Goal: Information Seeking & Learning: Find specific page/section

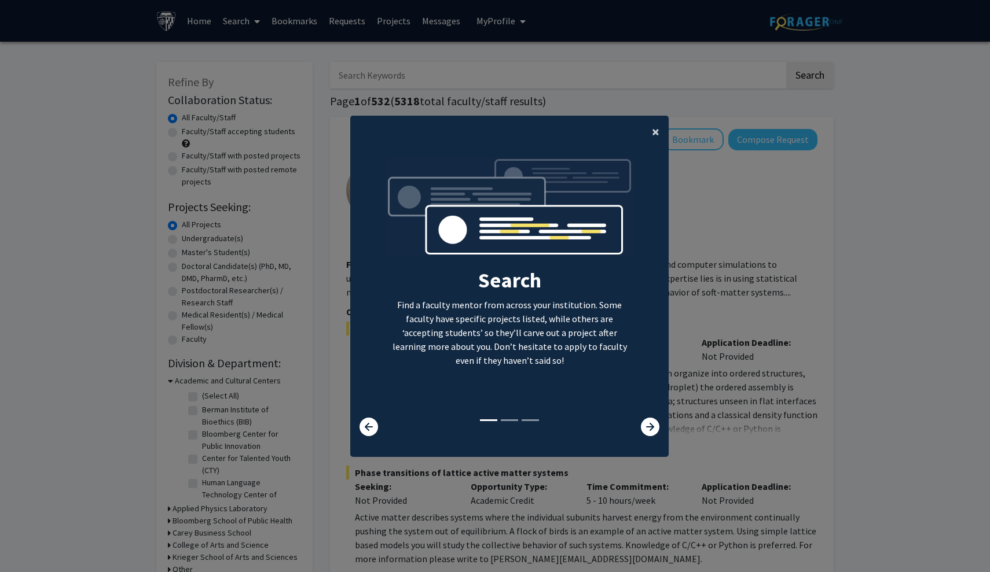
click at [649, 127] on button "×" at bounding box center [655, 132] width 26 height 32
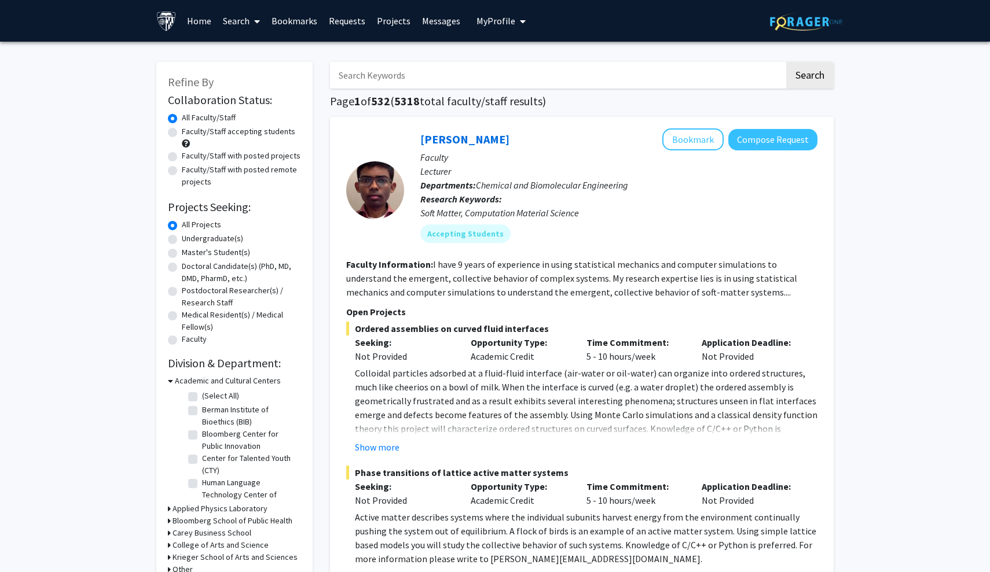
click at [575, 81] on input "Search Keywords" at bounding box center [557, 75] width 454 height 27
type input "agora"
click at [809, 77] on button "Search" at bounding box center [809, 75] width 47 height 27
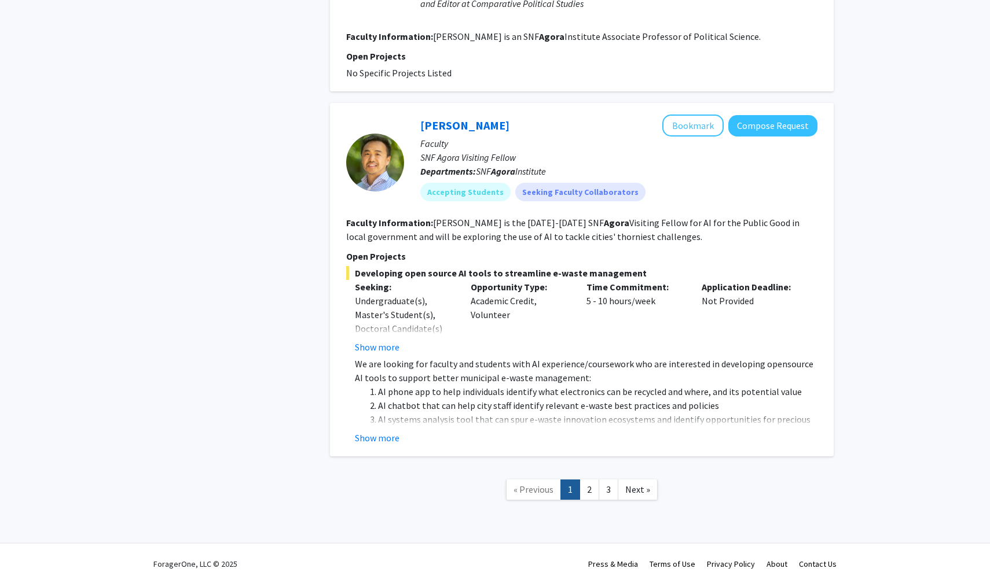
scroll to position [1783, 0]
click at [591, 480] on link "2" at bounding box center [589, 490] width 20 height 20
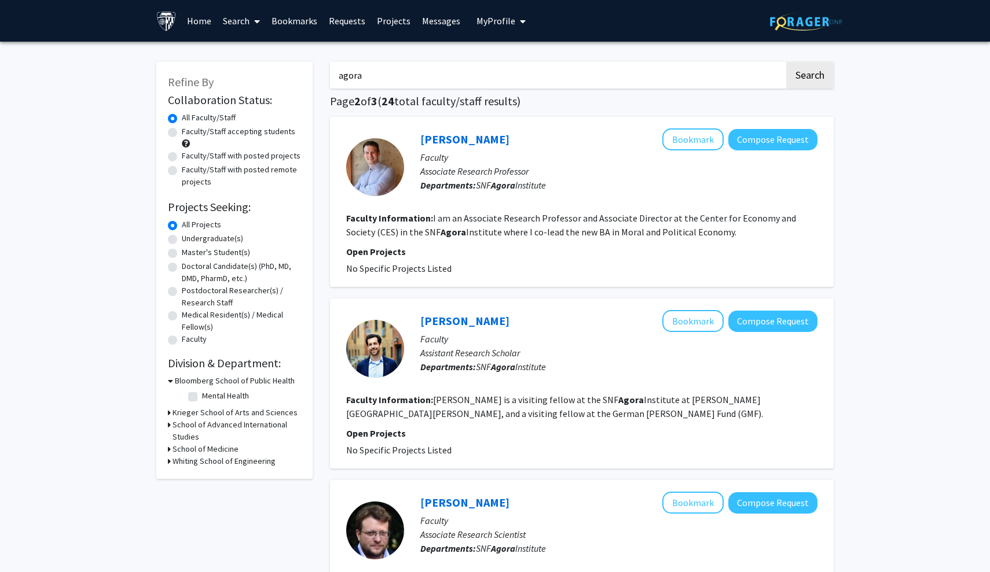
click at [379, 357] on div at bounding box center [375, 349] width 58 height 58
click at [423, 346] on p "Faculty" at bounding box center [618, 339] width 397 height 14
click at [460, 324] on link "[PERSON_NAME]" at bounding box center [464, 321] width 89 height 14
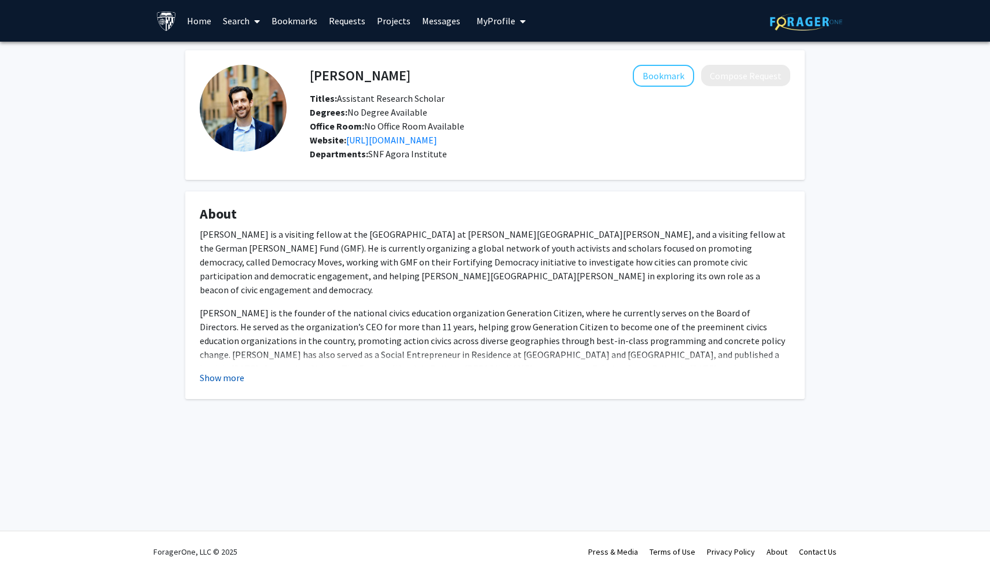
click at [227, 380] on button "Show more" at bounding box center [222, 378] width 45 height 14
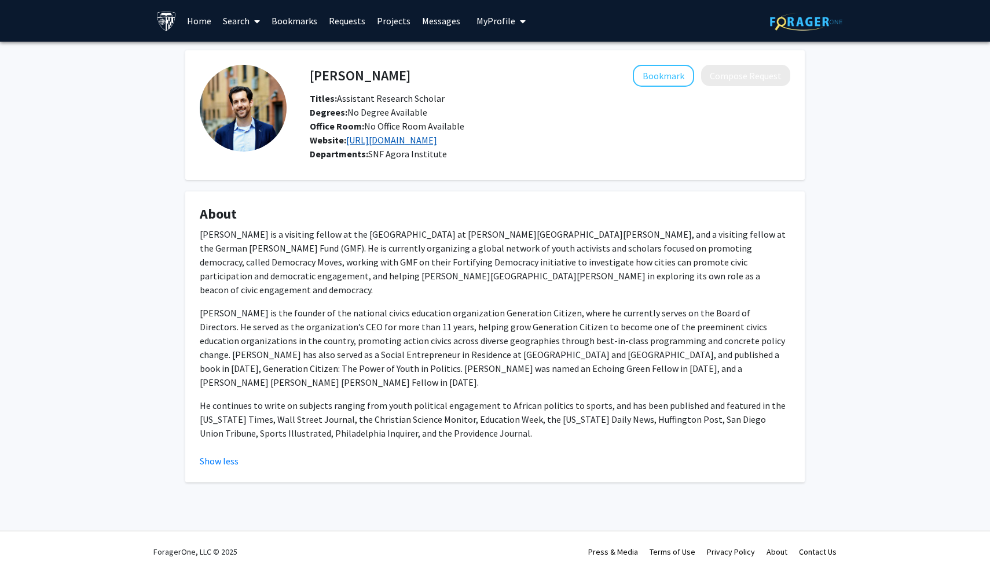
click at [401, 144] on link "[URL][DOMAIN_NAME]" at bounding box center [391, 140] width 91 height 12
